Goal: Task Accomplishment & Management: Use online tool/utility

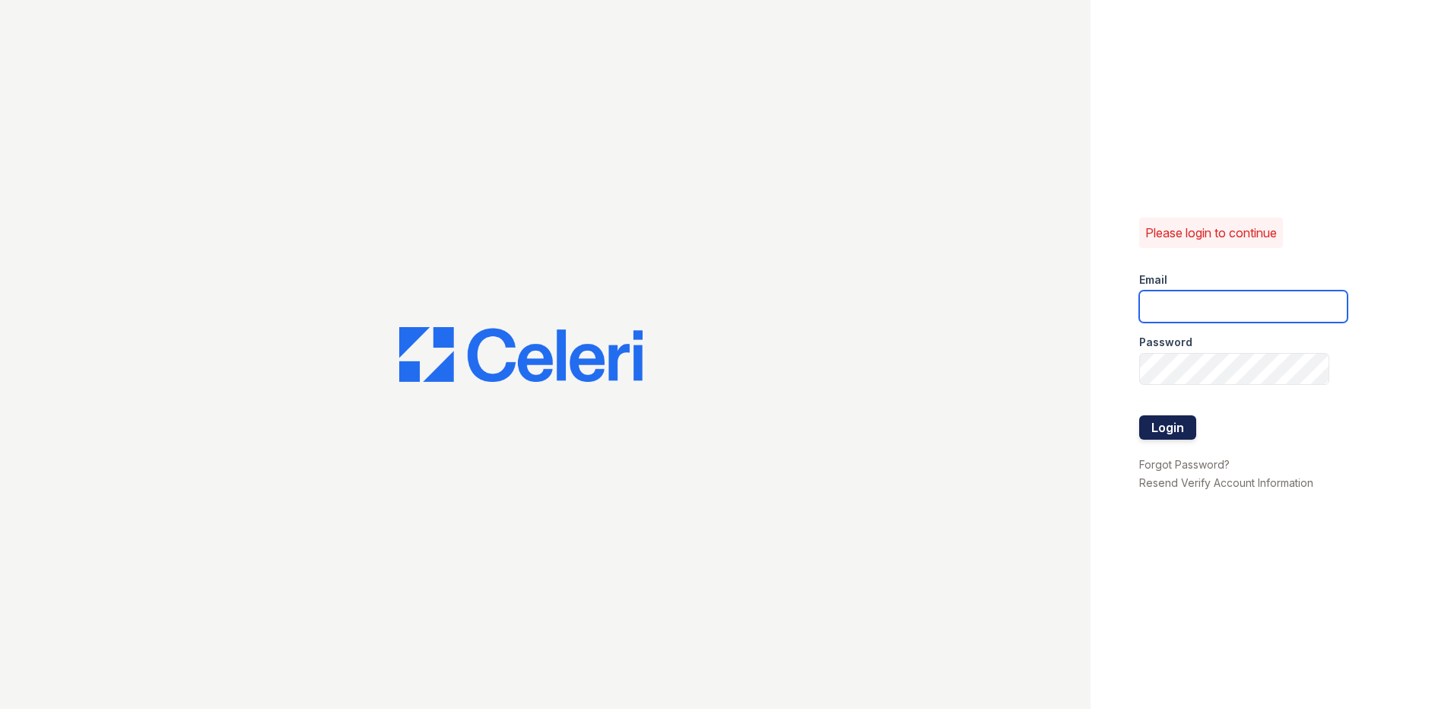
type input "[EMAIL_ADDRESS][DOMAIN_NAME]"
click at [1156, 431] on button "Login" at bounding box center [1167, 427] width 57 height 24
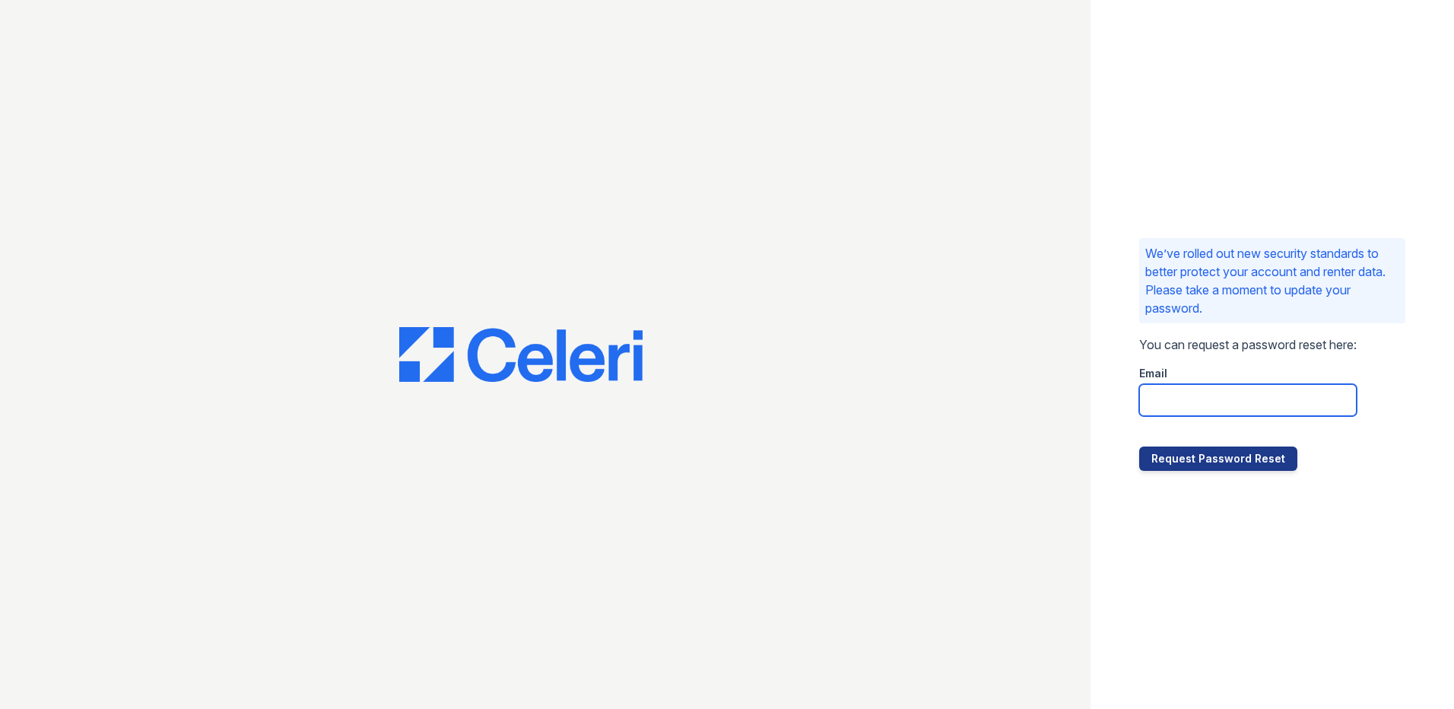
click at [1142, 399] on input "email" at bounding box center [1247, 400] width 217 height 32
type input "[EMAIL_ADDRESS][DOMAIN_NAME]"
click at [1288, 412] on input "residence3@cafmanagement.com" at bounding box center [1247, 400] width 217 height 32
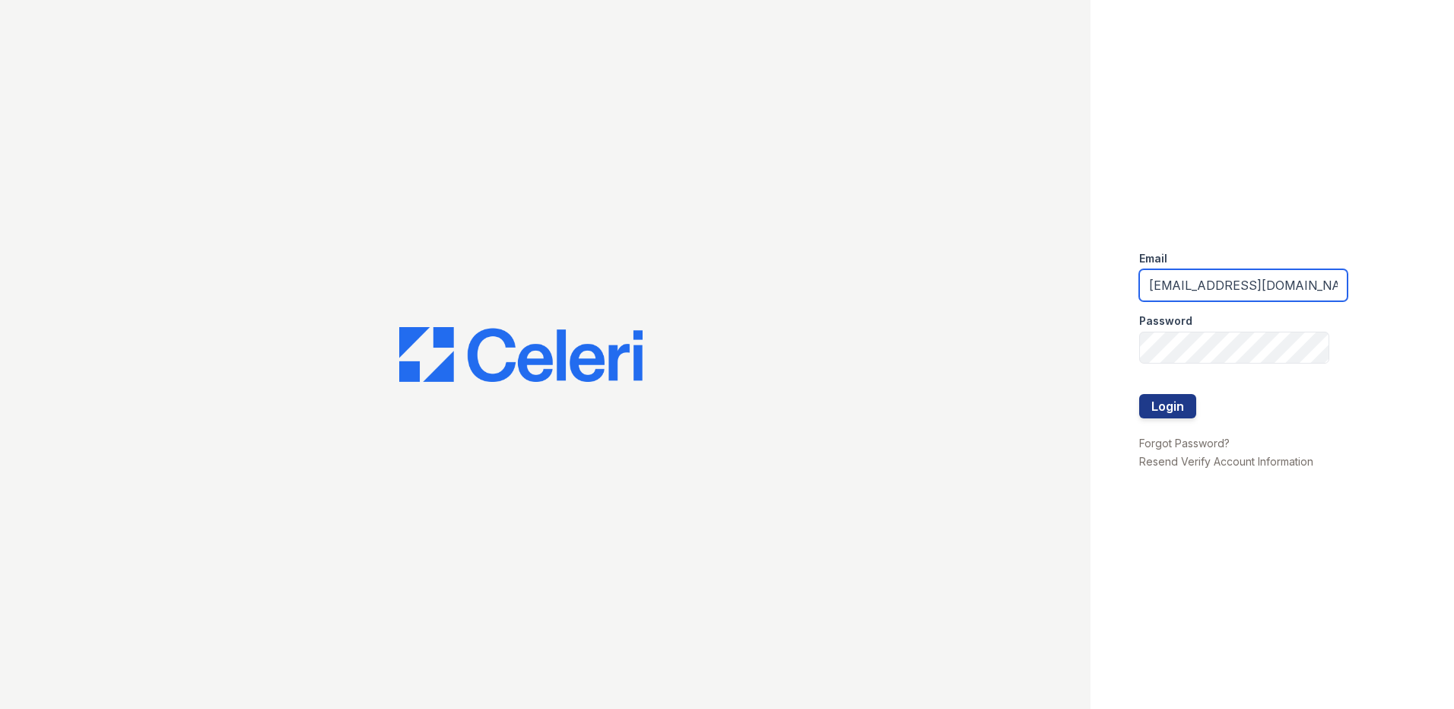
click at [1268, 289] on input "[EMAIL_ADDRESS][DOMAIN_NAME]" at bounding box center [1243, 285] width 208 height 32
click at [1268, 289] on input "residence3@cafmanagement.com" at bounding box center [1243, 285] width 208 height 32
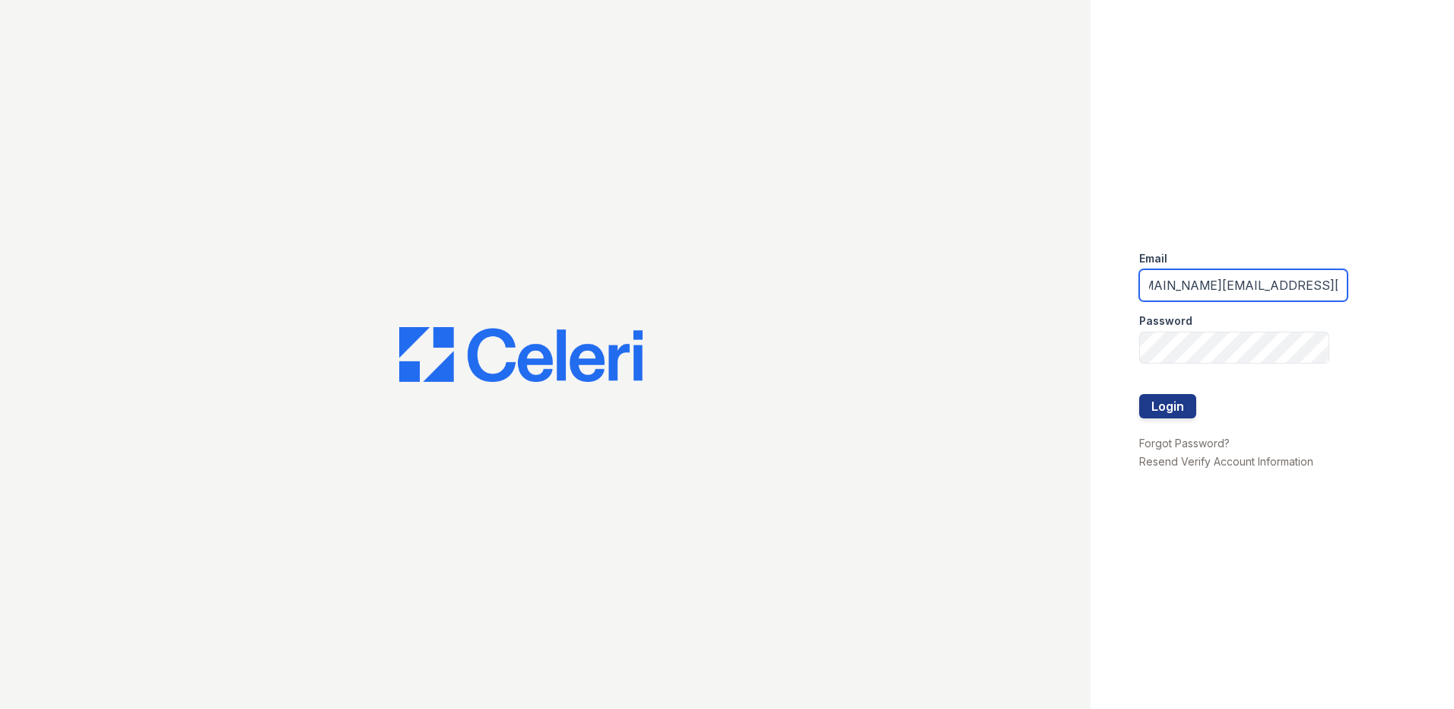
scroll to position [0, 40]
type input "residence.pm@cafmanagement.com"
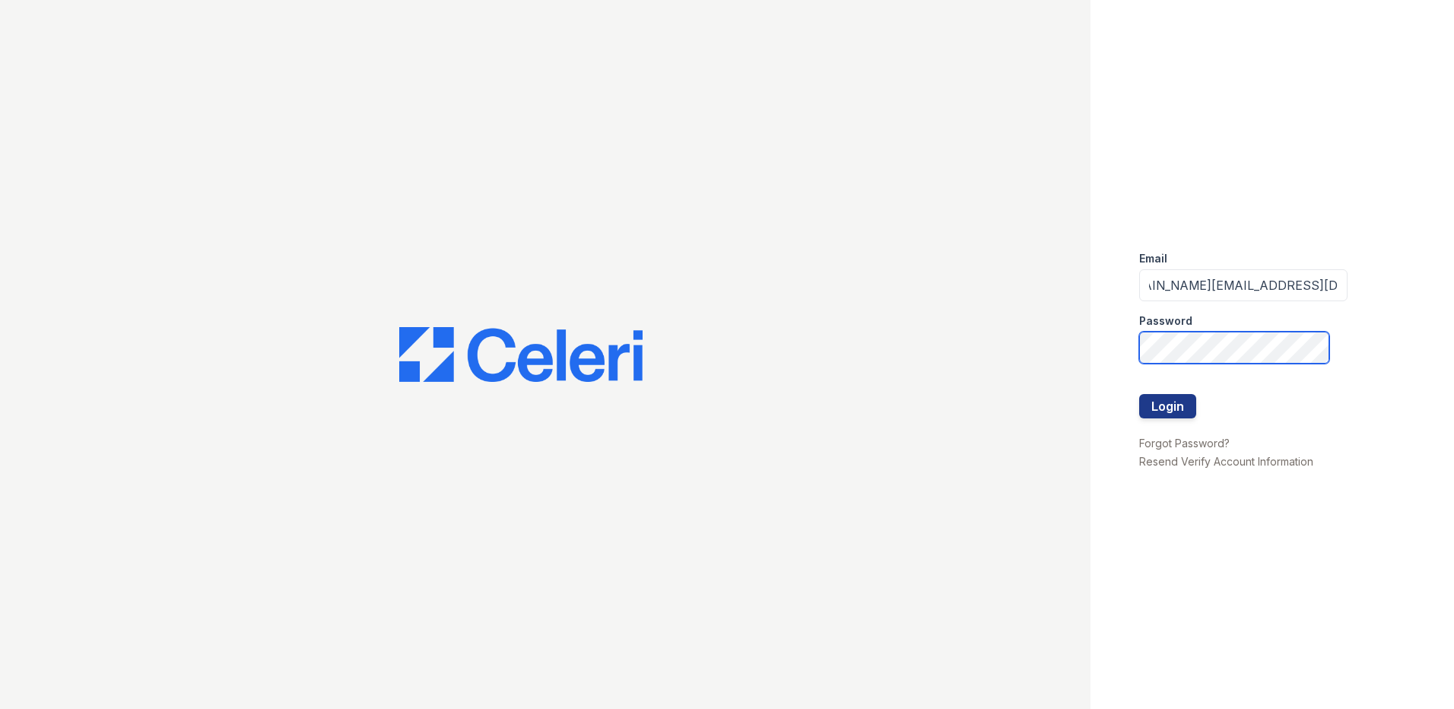
scroll to position [0, 0]
click at [1206, 533] on div "Email residence.pm@cafmanagement.com Password Login Forgot Password? Resend Ver…" at bounding box center [1271, 354] width 363 height 709
click at [1060, 425] on div at bounding box center [545, 354] width 1090 height 709
click at [1165, 404] on button "Login" at bounding box center [1167, 406] width 57 height 24
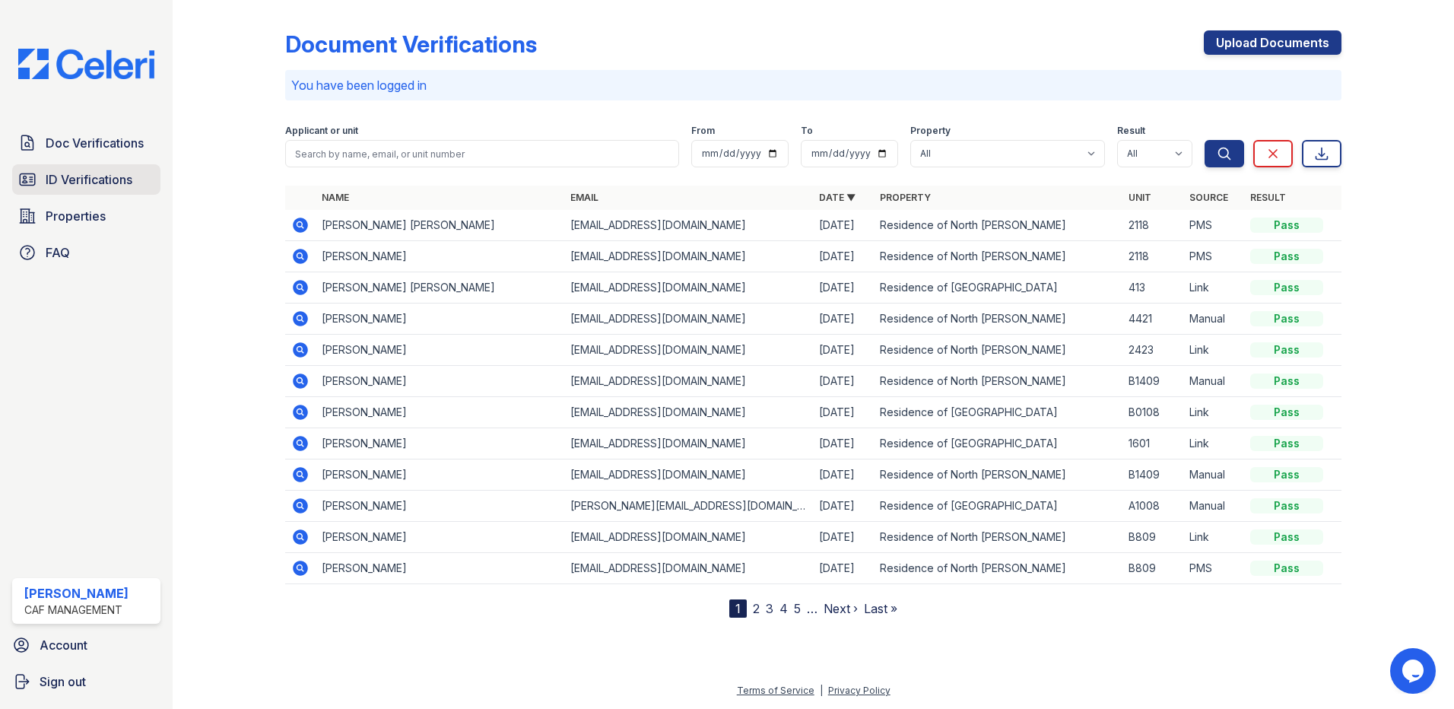
click at [98, 179] on span "ID Verifications" at bounding box center [89, 179] width 87 height 18
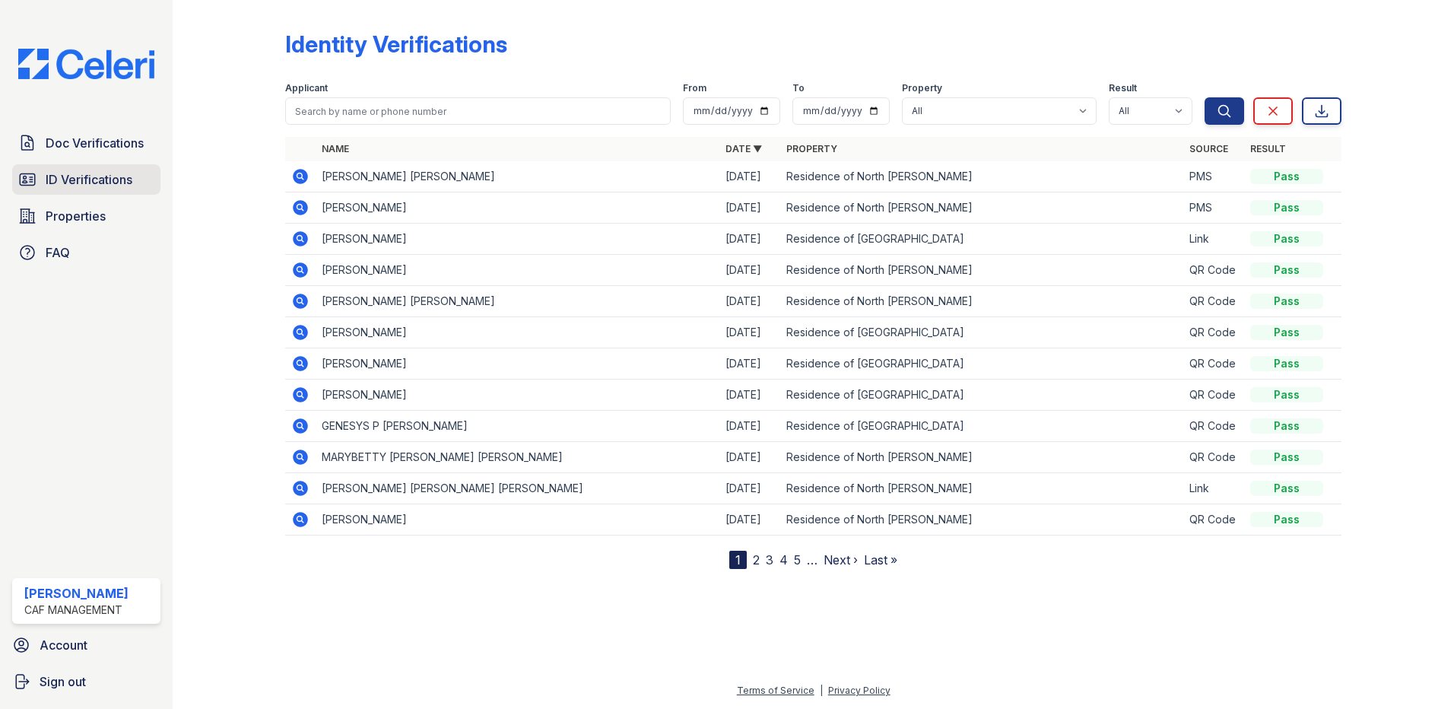
click at [87, 181] on span "ID Verifications" at bounding box center [89, 179] width 87 height 18
click at [72, 216] on span "Properties" at bounding box center [76, 216] width 60 height 18
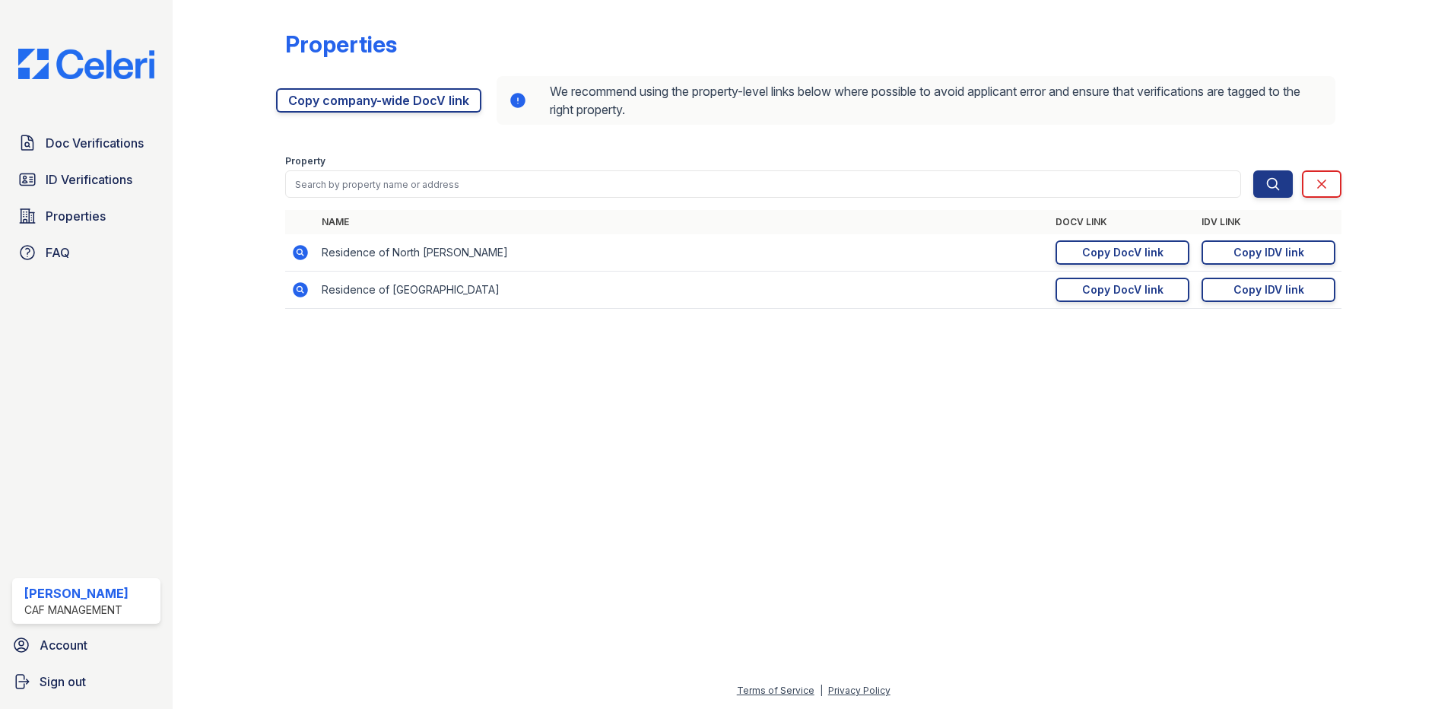
click at [95, 64] on img at bounding box center [86, 64] width 160 height 30
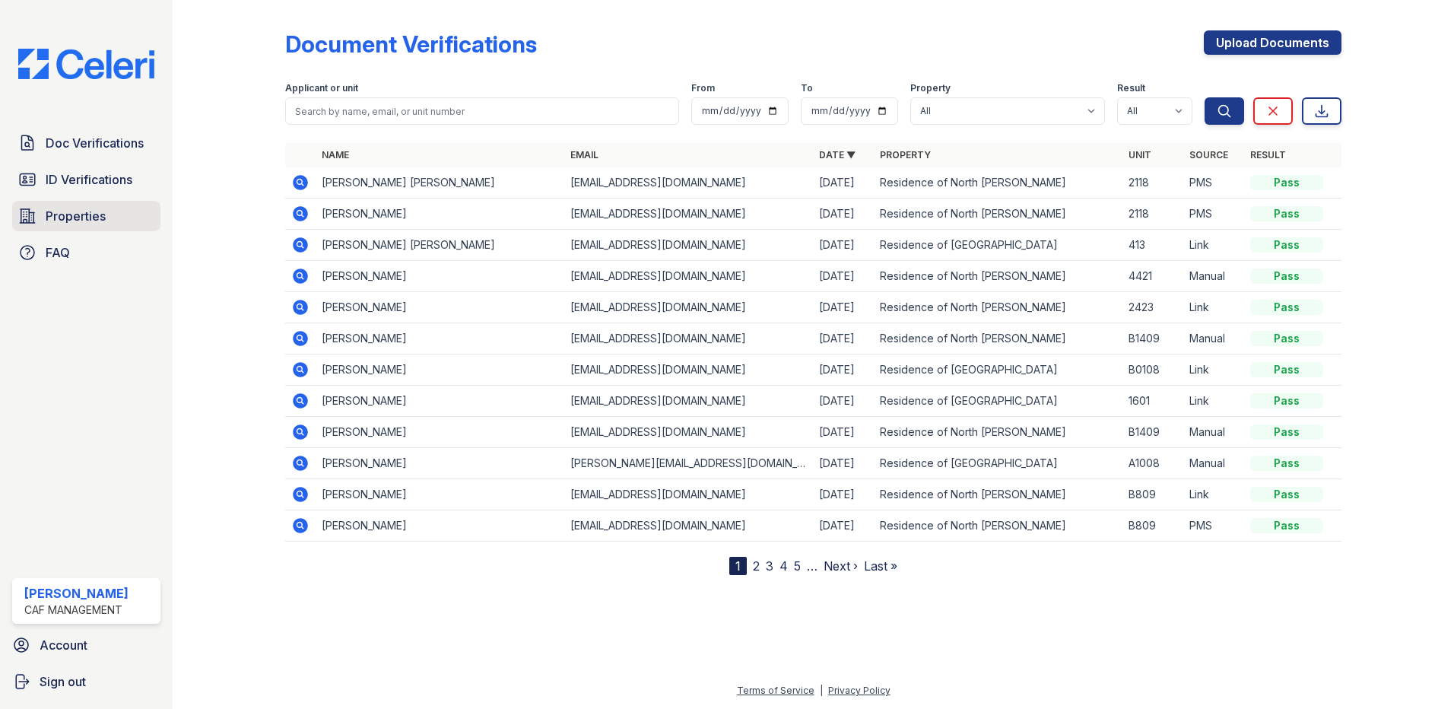
click at [67, 205] on link "Properties" at bounding box center [86, 216] width 148 height 30
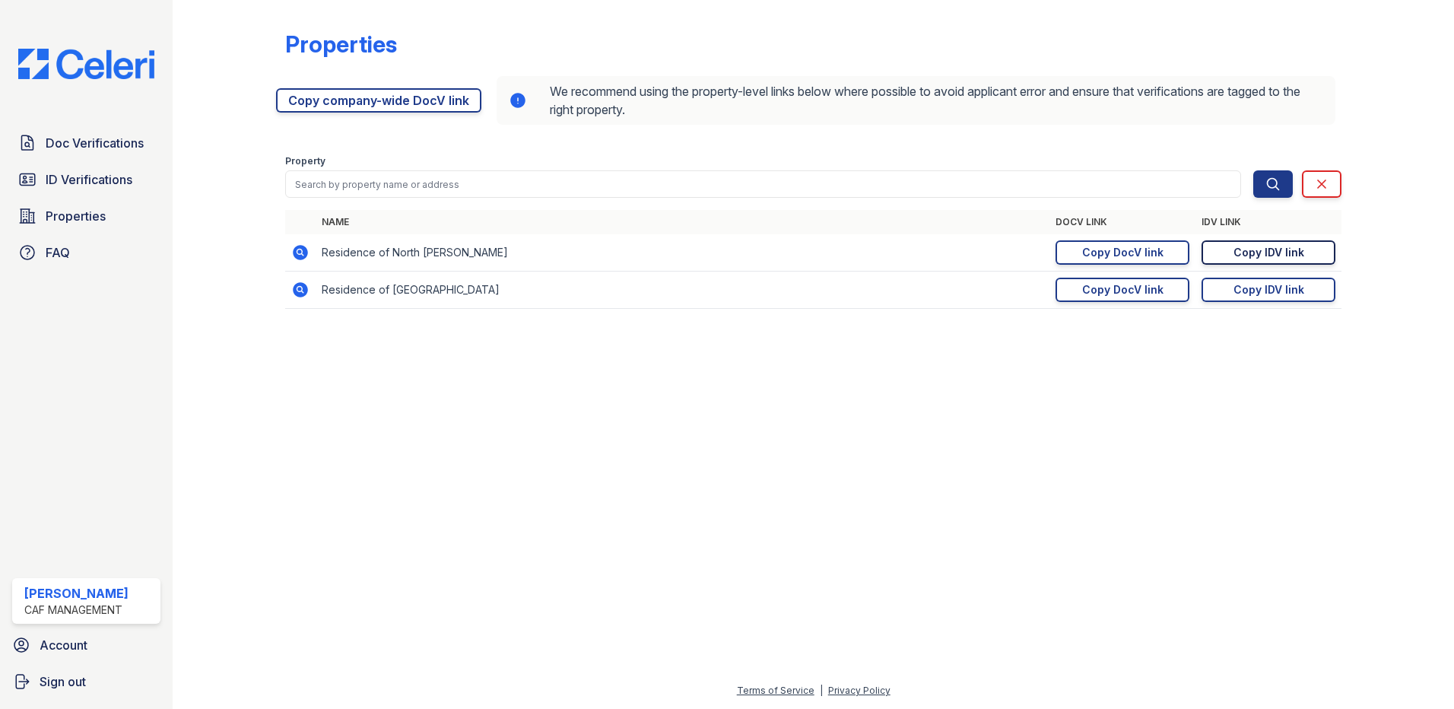
click at [1293, 249] on div "Copy IDV link" at bounding box center [1268, 252] width 71 height 15
click at [351, 95] on link "Copy company-wide DocV link" at bounding box center [378, 100] width 205 height 24
click at [109, 222] on link "Properties" at bounding box center [86, 216] width 148 height 30
click at [62, 211] on span "Properties" at bounding box center [76, 216] width 60 height 18
click at [300, 255] on icon at bounding box center [300, 252] width 15 height 15
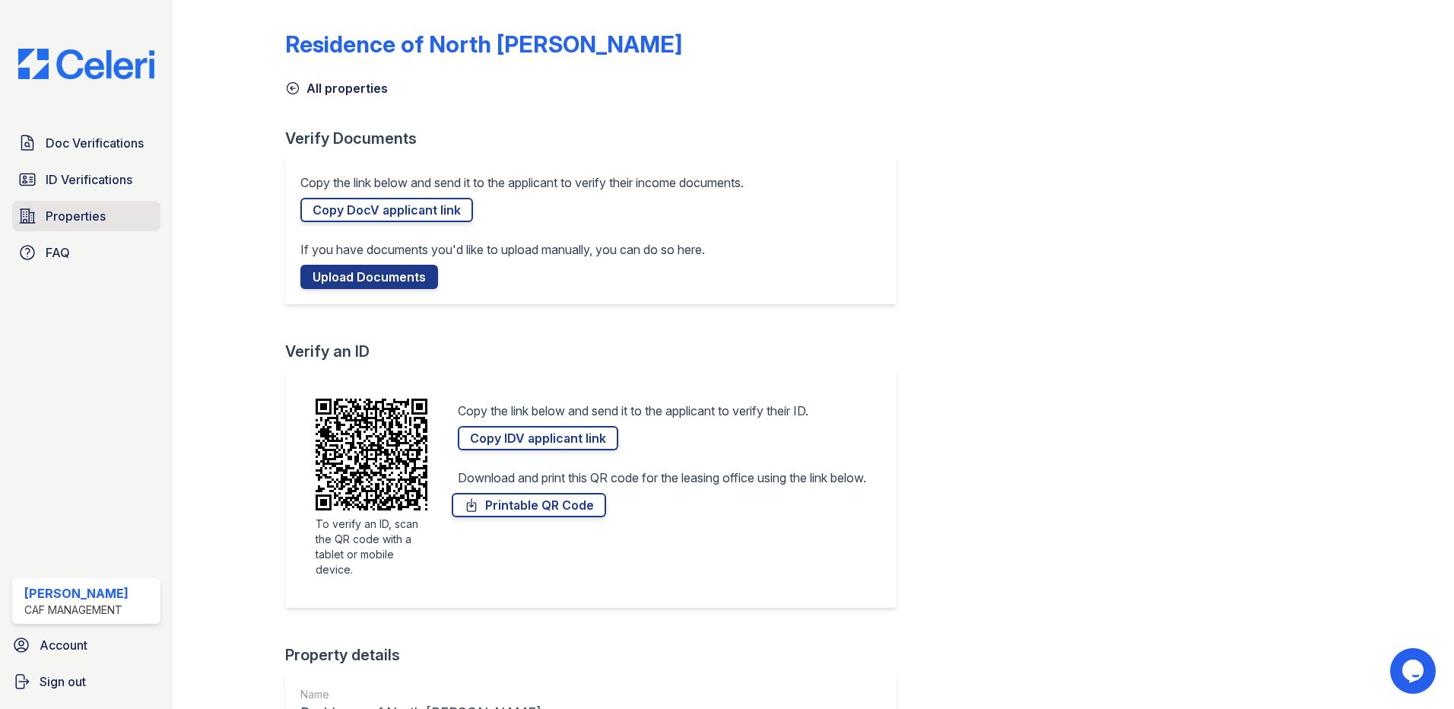
click at [65, 224] on span "Properties" at bounding box center [76, 216] width 60 height 18
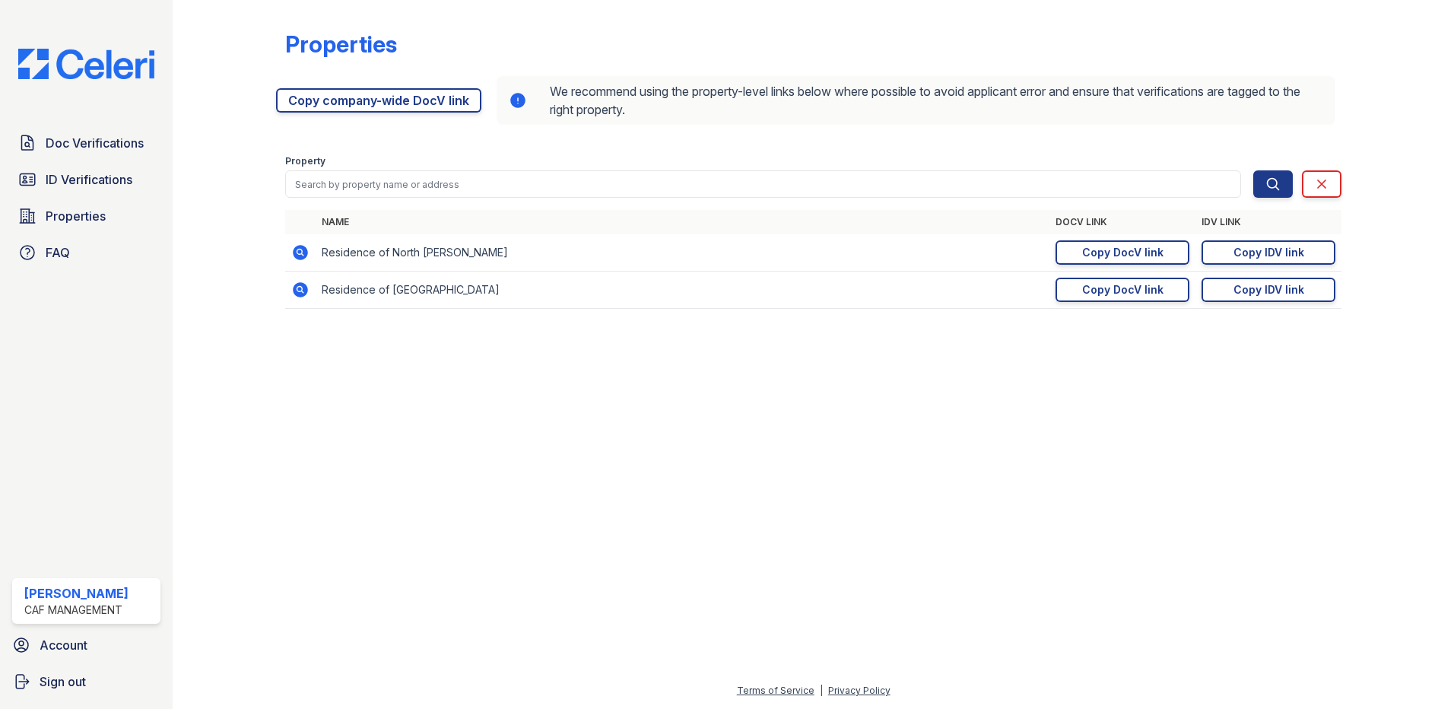
click at [300, 257] on icon at bounding box center [300, 252] width 15 height 15
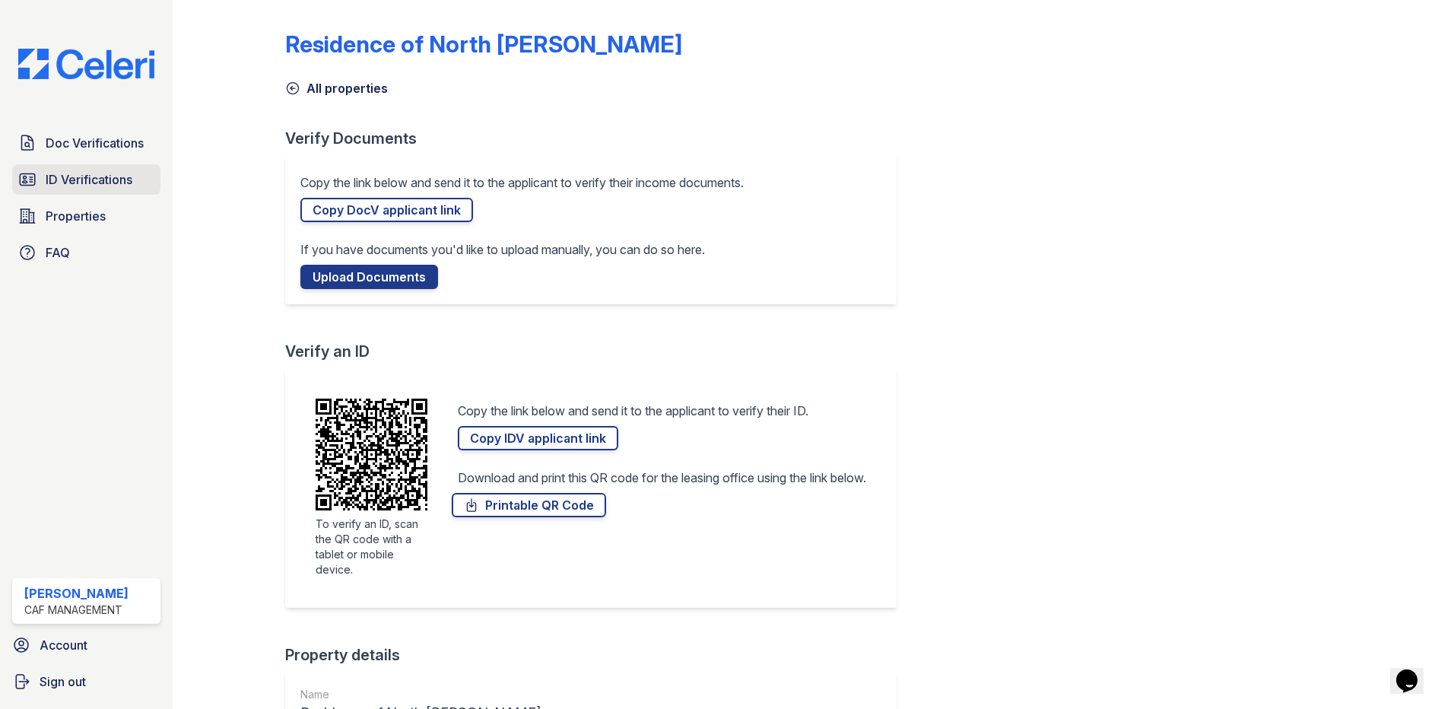
click at [90, 176] on span "ID Verifications" at bounding box center [89, 179] width 87 height 18
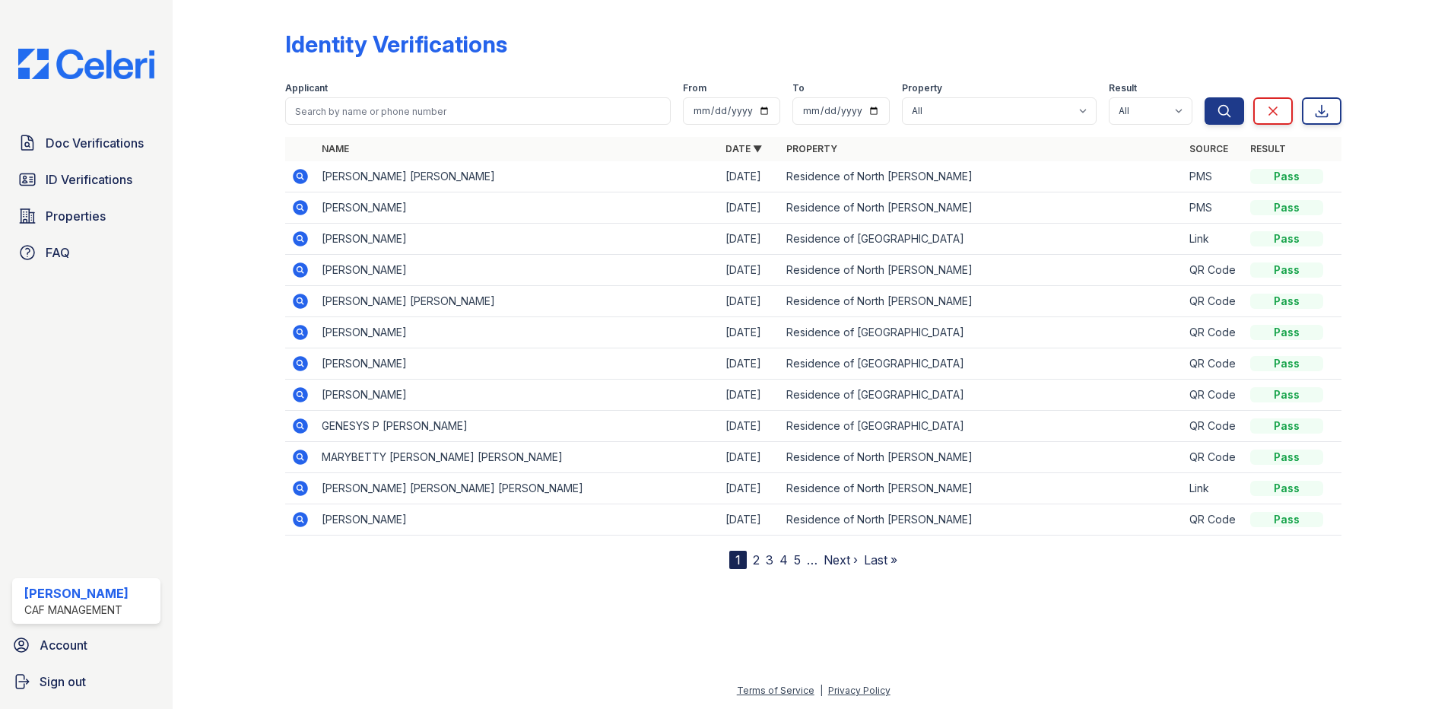
click at [302, 182] on icon at bounding box center [300, 176] width 15 height 15
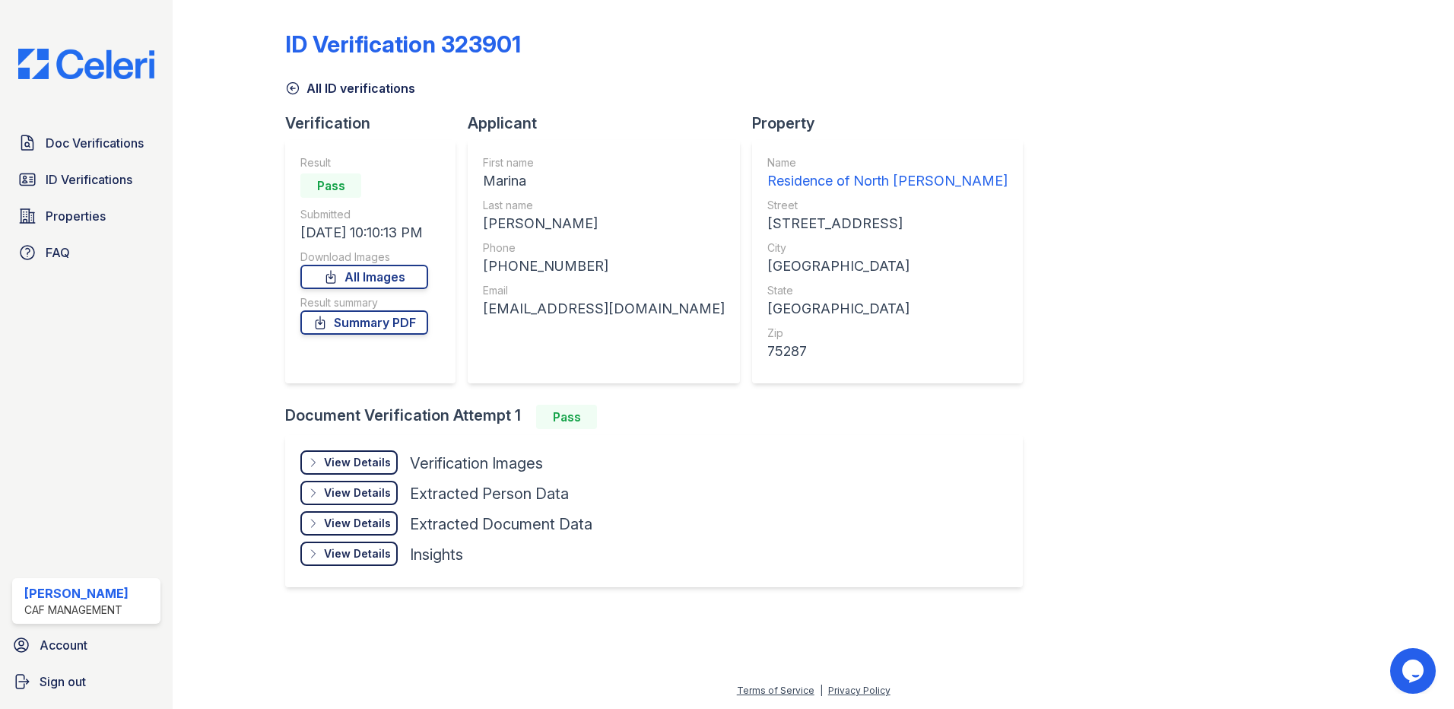
click at [365, 462] on div "View Details" at bounding box center [357, 462] width 67 height 15
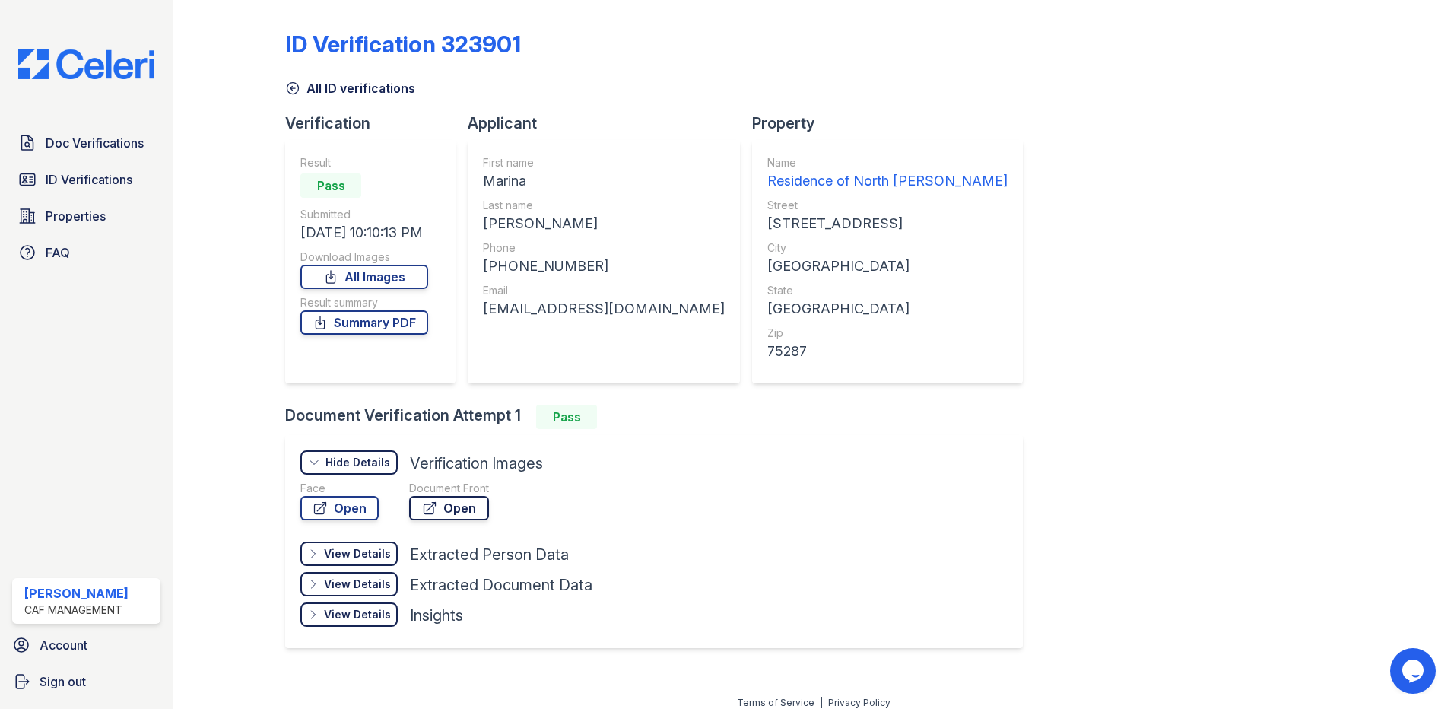
scroll to position [12, 0]
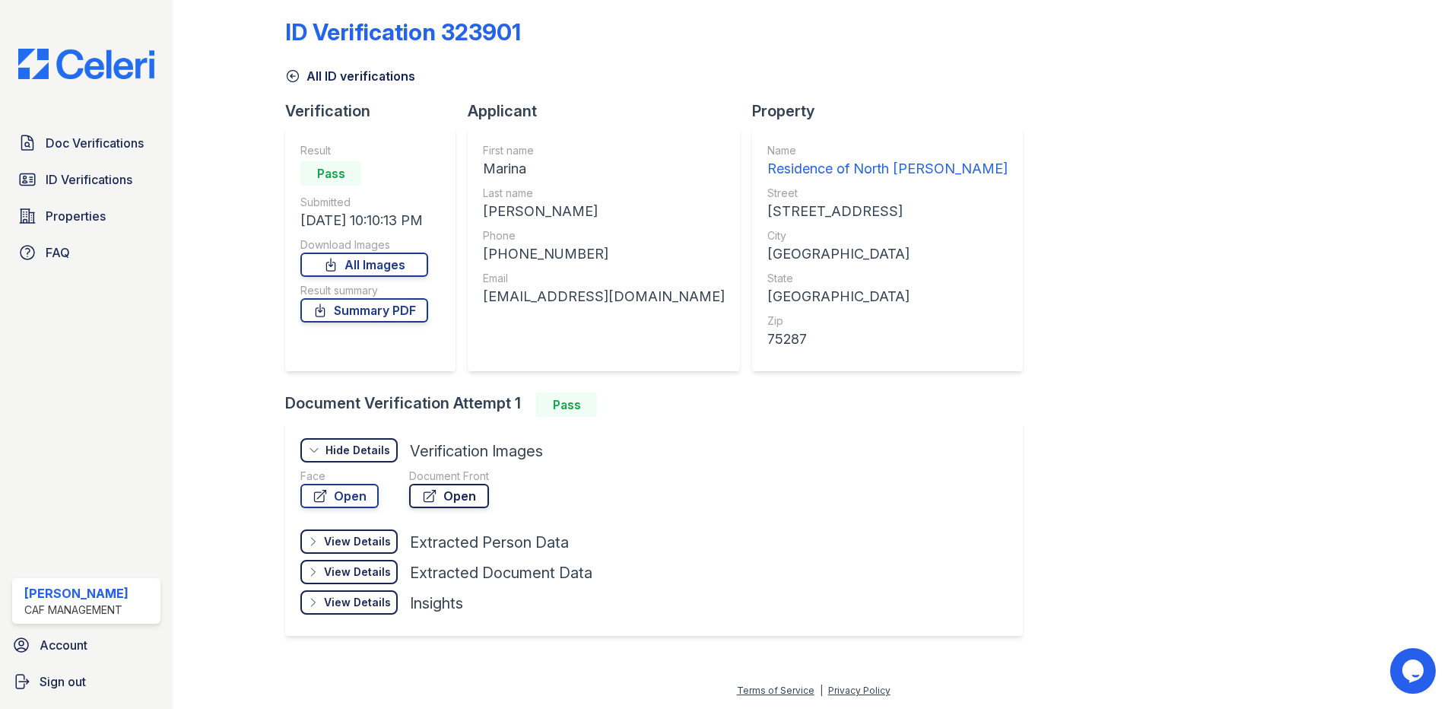
click at [451, 503] on link "Open" at bounding box center [449, 496] width 80 height 24
